Goal: Task Accomplishment & Management: Complete application form

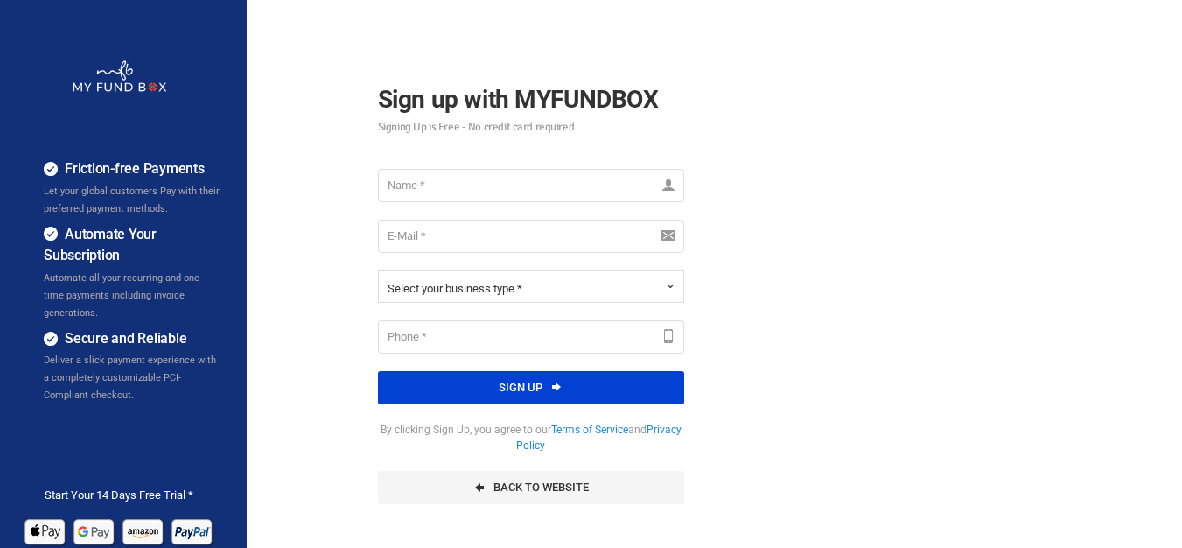
click at [847, 173] on div "Friction-free Payments Let your global customers Pay with their preferred payme…" at bounding box center [590, 437] width 1199 height 875
click at [824, 177] on div "Friction-free Payments Let your global customers Pay with their preferred payme…" at bounding box center [590, 437] width 1199 height 875
click at [472, 175] on input "text" at bounding box center [531, 185] width 306 height 33
